Goal: Information Seeking & Learning: Learn about a topic

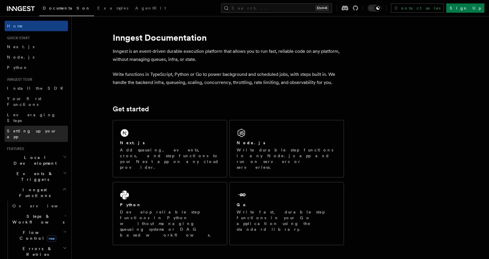
click at [42, 129] on span "Setting up your app" at bounding box center [32, 134] width 50 height 10
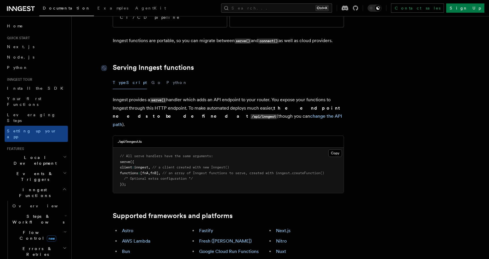
scroll to position [173, 0]
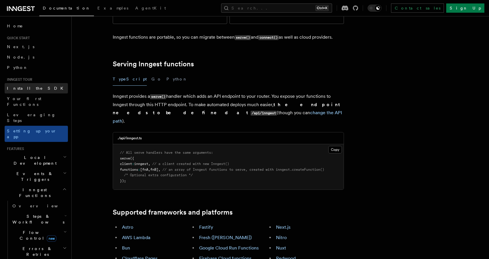
click at [31, 87] on span "Install the SDK" at bounding box center [37, 88] width 60 height 5
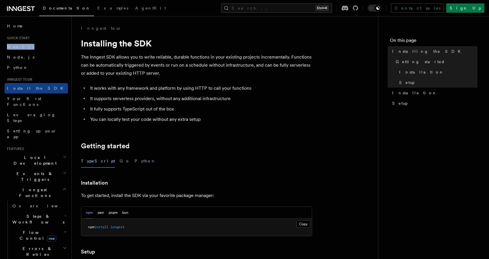
click at [31, 40] on li "Quick start Next.js Node.js Python" at bounding box center [36, 54] width 63 height 37
click at [35, 46] on link "Next.js" at bounding box center [36, 47] width 63 height 10
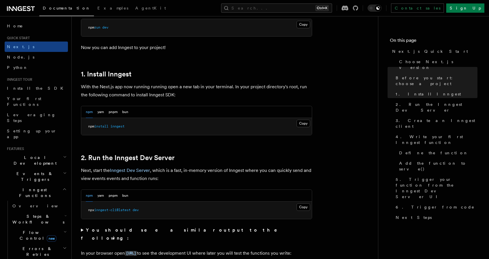
scroll to position [318, 0]
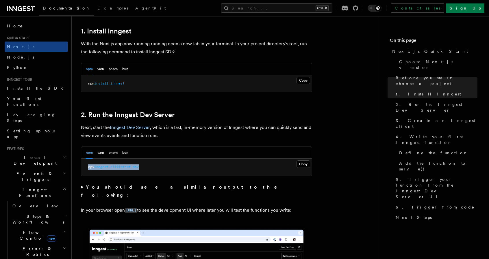
drag, startPoint x: 150, startPoint y: 172, endPoint x: 74, endPoint y: 171, distance: 75.7
copy span "npx inngest-cli@latest dev"
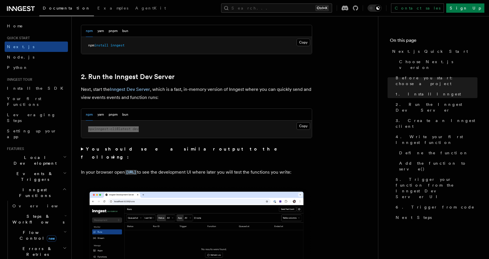
scroll to position [404, 0]
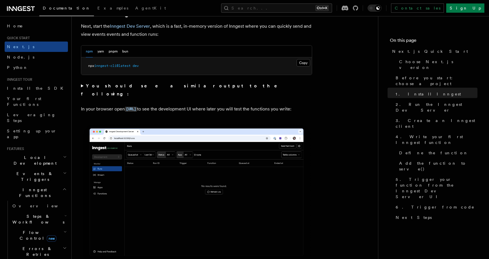
scroll to position [433, 0]
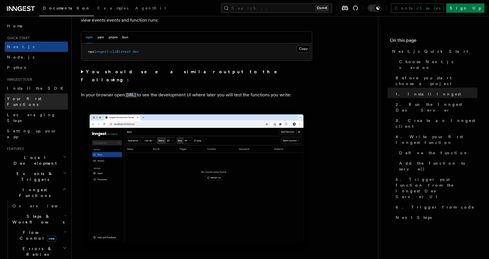
click at [39, 99] on span "Your first Functions" at bounding box center [24, 101] width 34 height 10
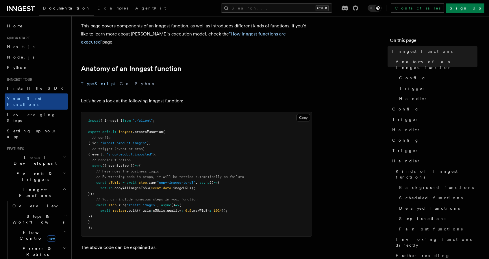
scroll to position [87, 0]
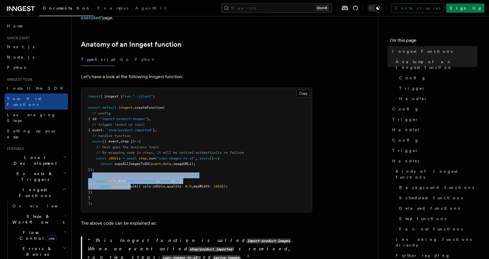
drag, startPoint x: 122, startPoint y: 179, endPoint x: 81, endPoint y: 150, distance: 50.1
click at [91, 166] on pre "import { inngest } from "./client" ; export default inngest .createFunction ( /…" at bounding box center [196, 150] width 230 height 124
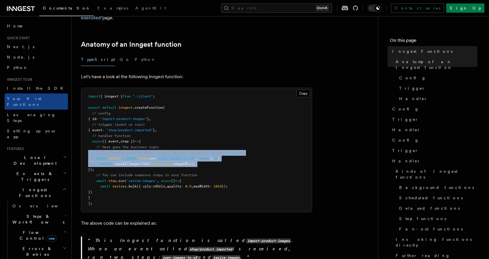
drag, startPoint x: 81, startPoint y: 150, endPoint x: 80, endPoint y: 143, distance: 6.6
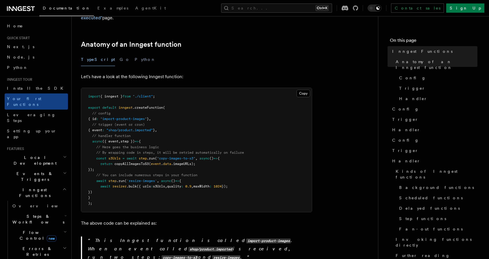
click at [215, 170] on pre "import { inngest } from "./client" ; export default inngest .createFunction ( /…" at bounding box center [196, 150] width 230 height 124
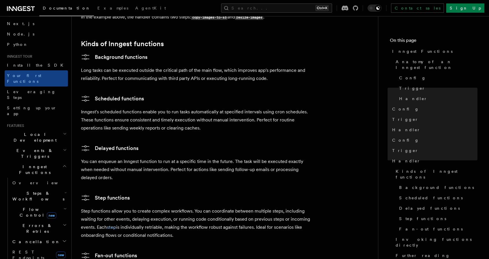
scroll to position [29, 0]
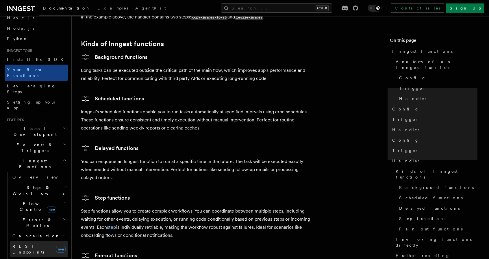
click at [38, 244] on span "REST Endpoints" at bounding box center [28, 249] width 32 height 10
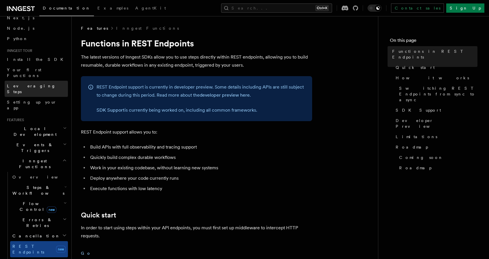
click at [40, 81] on link "Leveraging Steps" at bounding box center [36, 89] width 63 height 16
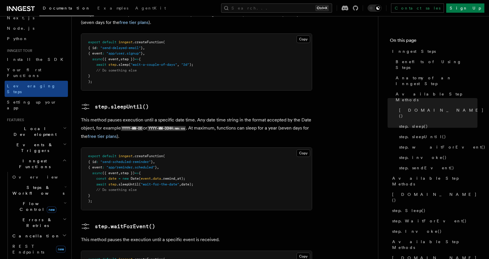
scroll to position [722, 0]
click at [53, 97] on link "Setting up your app" at bounding box center [36, 105] width 63 height 16
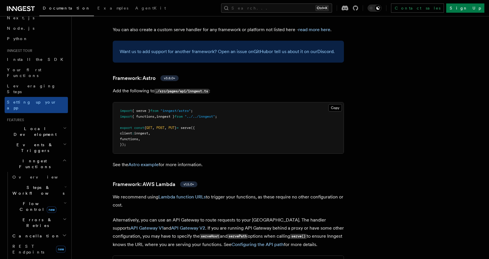
scroll to position [462, 0]
